Goal: Task Accomplishment & Management: Manage account settings

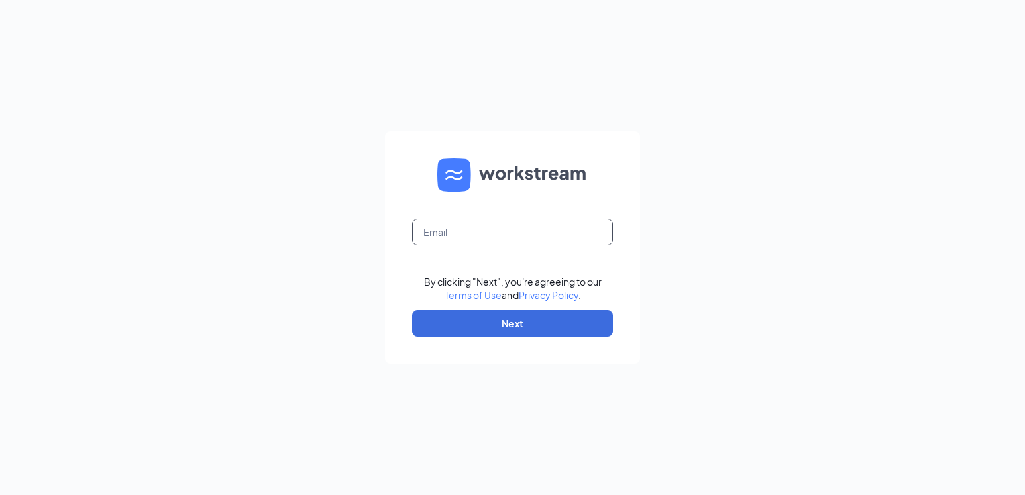
click at [450, 240] on input "text" at bounding box center [512, 232] width 201 height 27
type input "[EMAIL_ADDRESS][DOMAIN_NAME]"
click at [479, 323] on button "Next" at bounding box center [512, 323] width 201 height 27
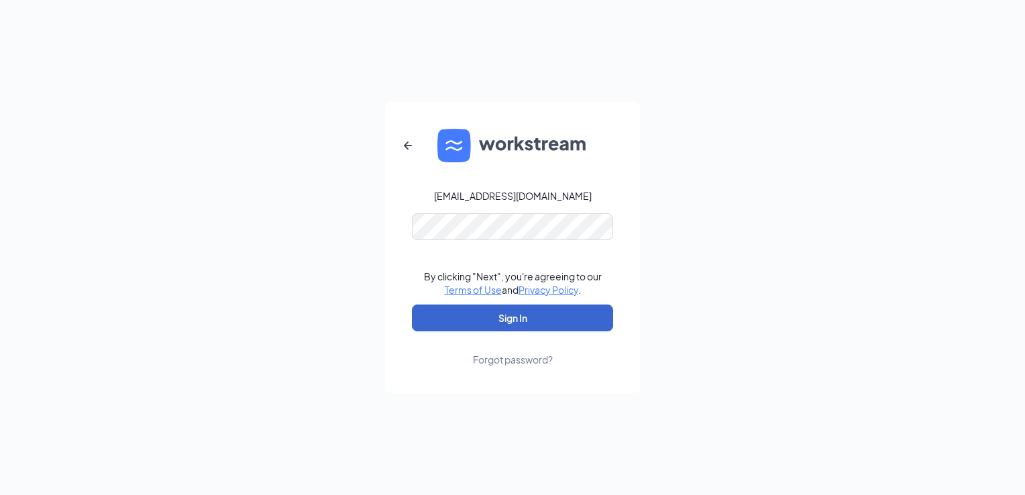
click at [490, 321] on button "Sign In" at bounding box center [512, 318] width 201 height 27
click at [471, 315] on button "Sign In" at bounding box center [512, 318] width 201 height 27
click at [524, 193] on div "[EMAIL_ADDRESS][DOMAIN_NAME]" at bounding box center [513, 195] width 158 height 13
click at [409, 138] on icon "ArrowLeftNew" at bounding box center [408, 146] width 16 height 16
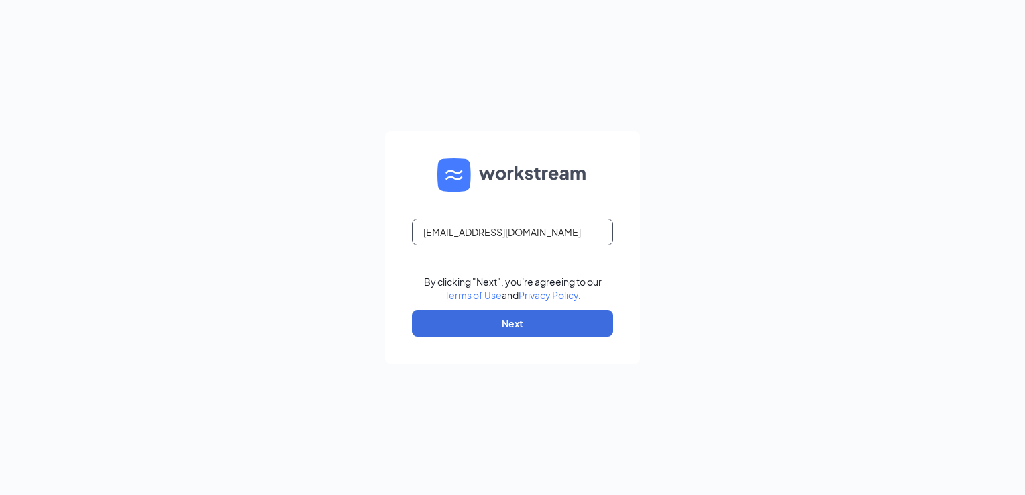
click at [576, 229] on input "[EMAIL_ADDRESS][DOMAIN_NAME]" at bounding box center [512, 232] width 201 height 27
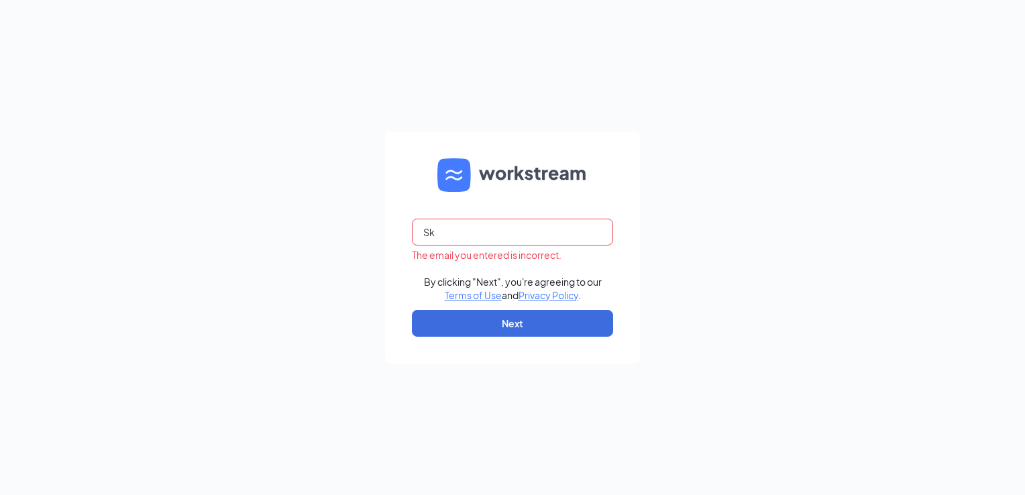
type input "S"
click at [439, 235] on input "text" at bounding box center [512, 232] width 201 height 27
click at [557, 232] on input "gm_2328@smoothieking" at bounding box center [512, 232] width 201 height 27
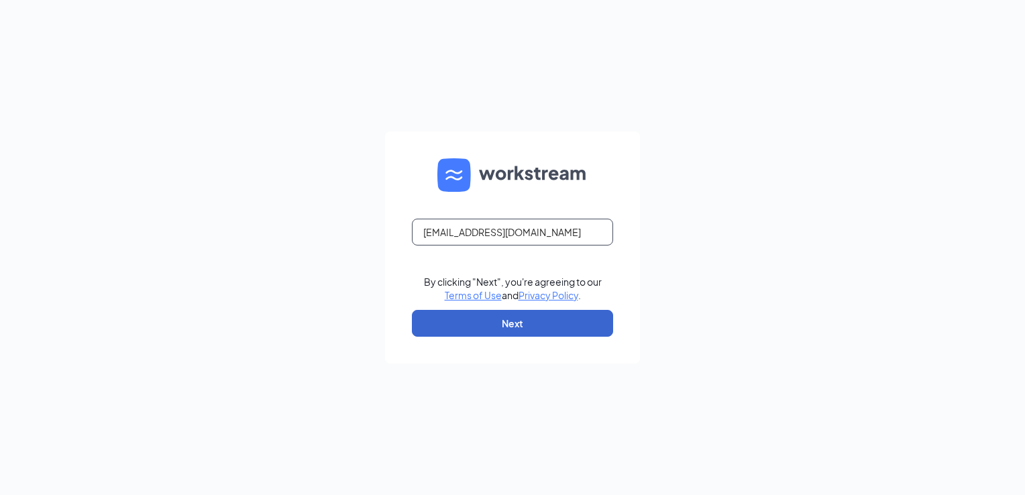
type input "[EMAIL_ADDRESS][DOMAIN_NAME]"
click at [480, 316] on button "Next" at bounding box center [512, 323] width 201 height 27
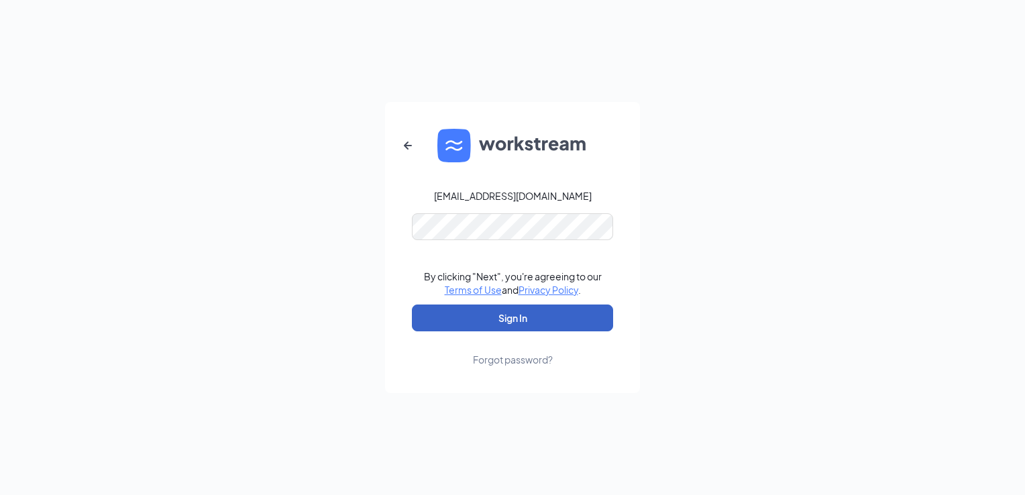
click at [480, 316] on button "Sign In" at bounding box center [512, 318] width 201 height 27
click at [405, 141] on icon "ArrowLeftNew" at bounding box center [408, 146] width 16 height 16
